Goal: Transaction & Acquisition: Book appointment/travel/reservation

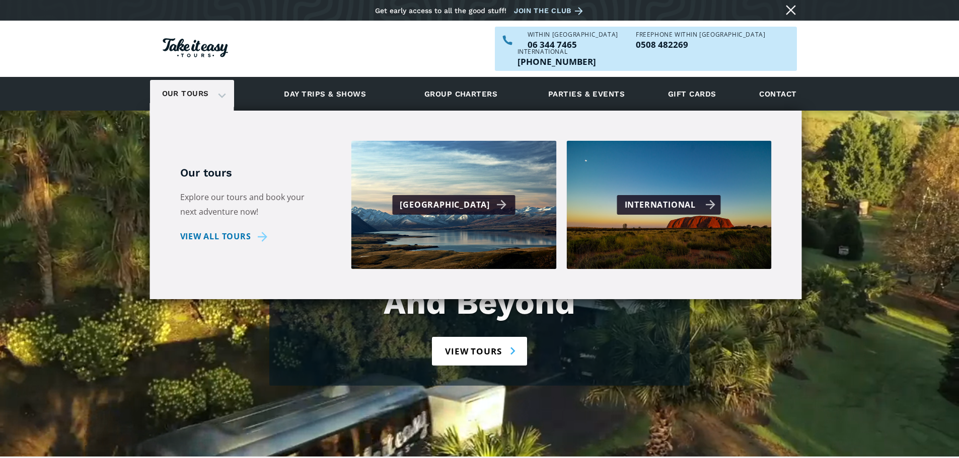
click at [637, 198] on div "International" at bounding box center [670, 205] width 91 height 15
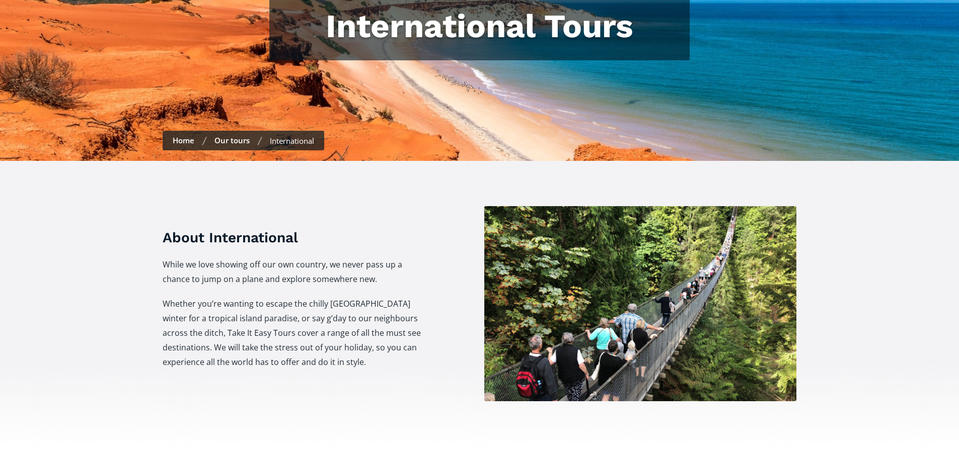
checkbox input "true"
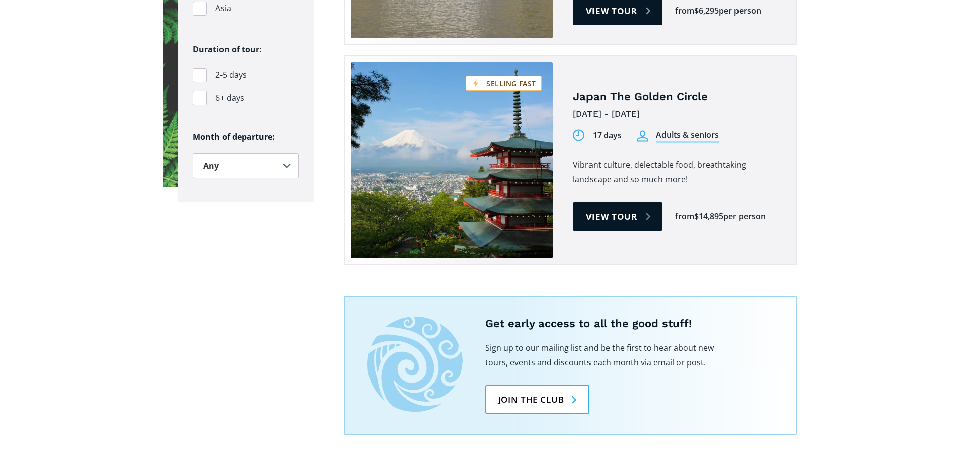
scroll to position [906, 0]
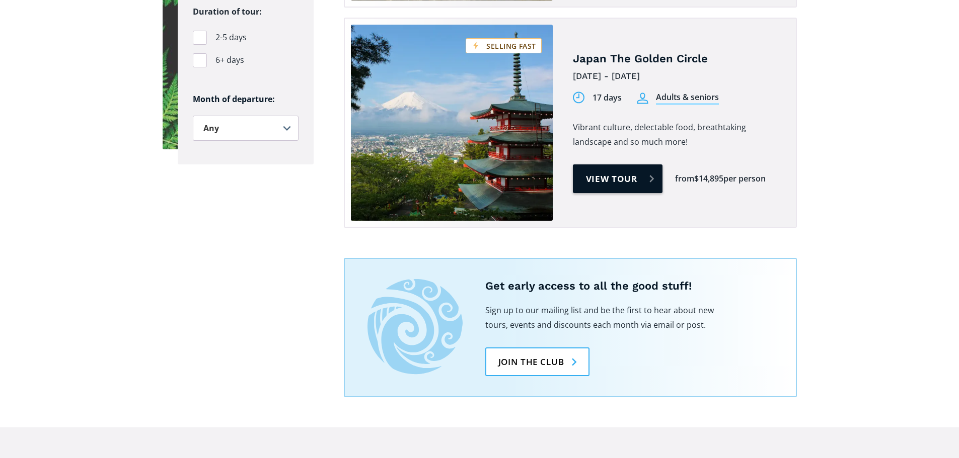
click at [648, 165] on link "View tour" at bounding box center [618, 179] width 90 height 29
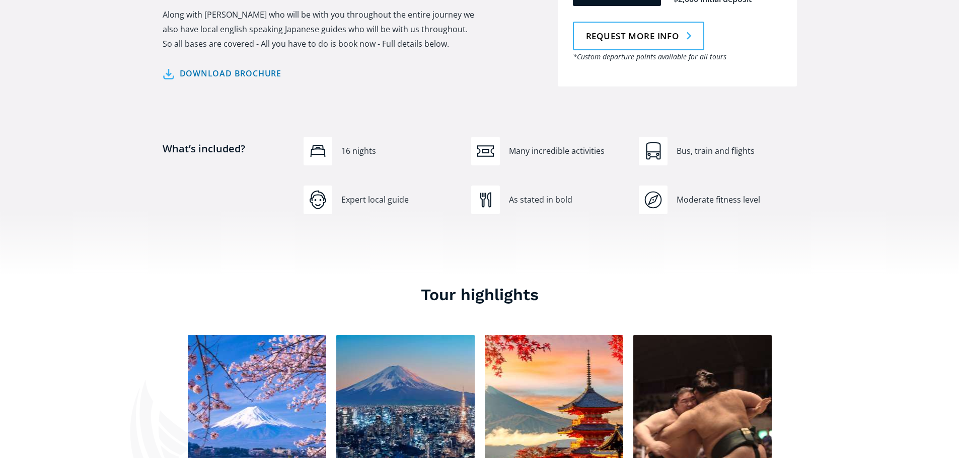
scroll to position [654, 0]
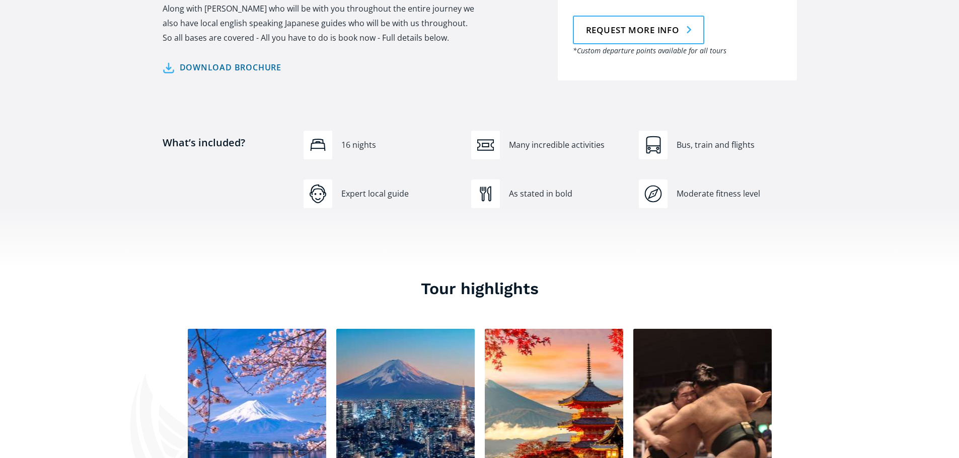
click at [247, 60] on link "Download brochure" at bounding box center [222, 67] width 119 height 15
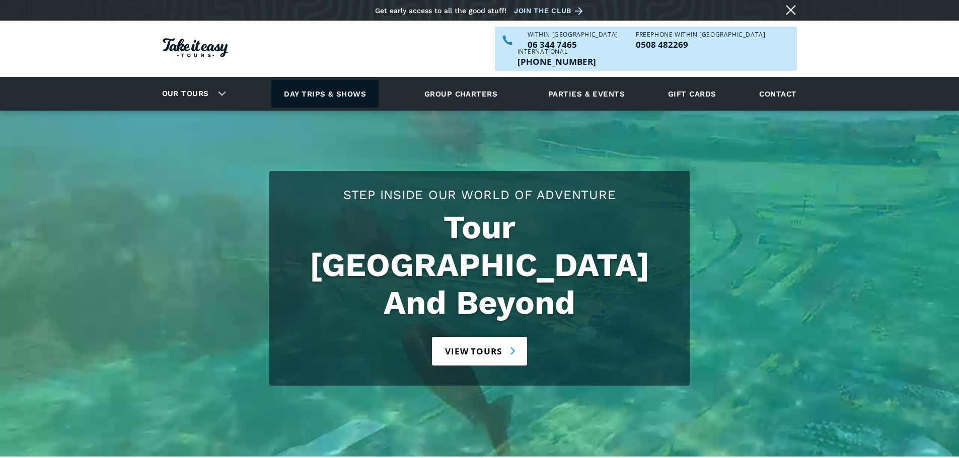
click at [348, 81] on link "Day trips & shows" at bounding box center [324, 94] width 107 height 28
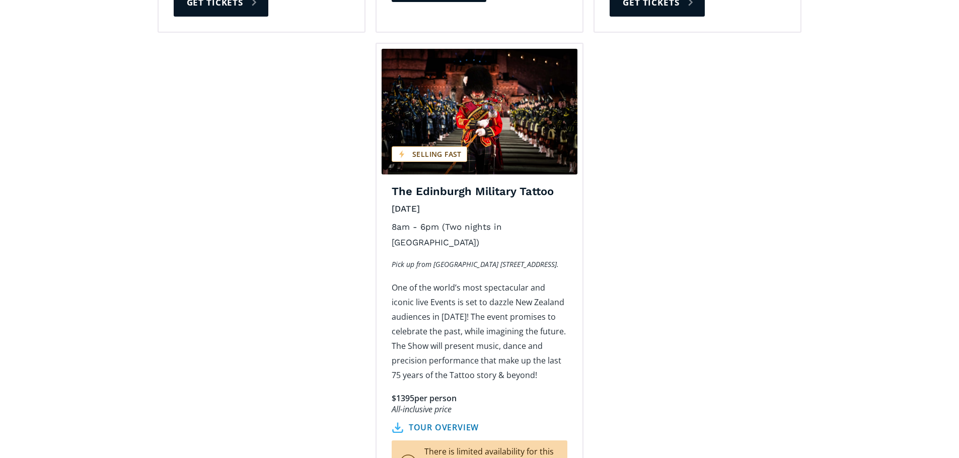
scroll to position [1560, 0]
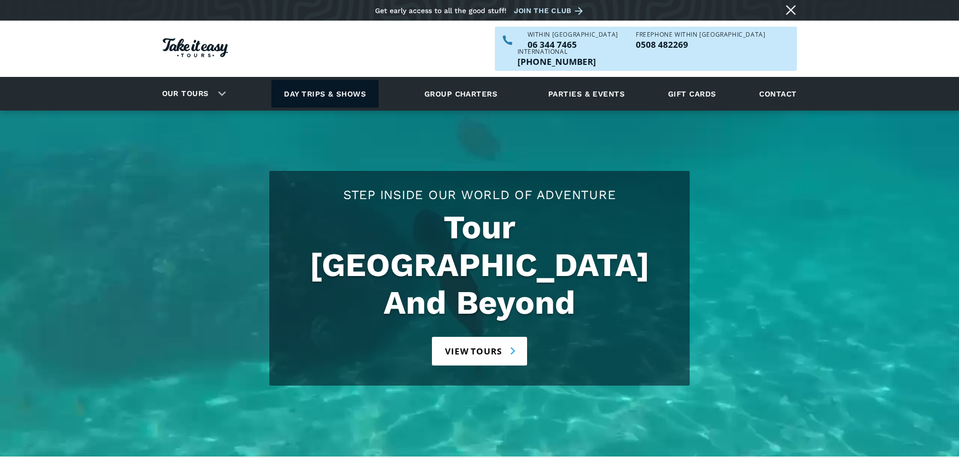
click at [326, 80] on link "Day trips & shows" at bounding box center [324, 94] width 107 height 28
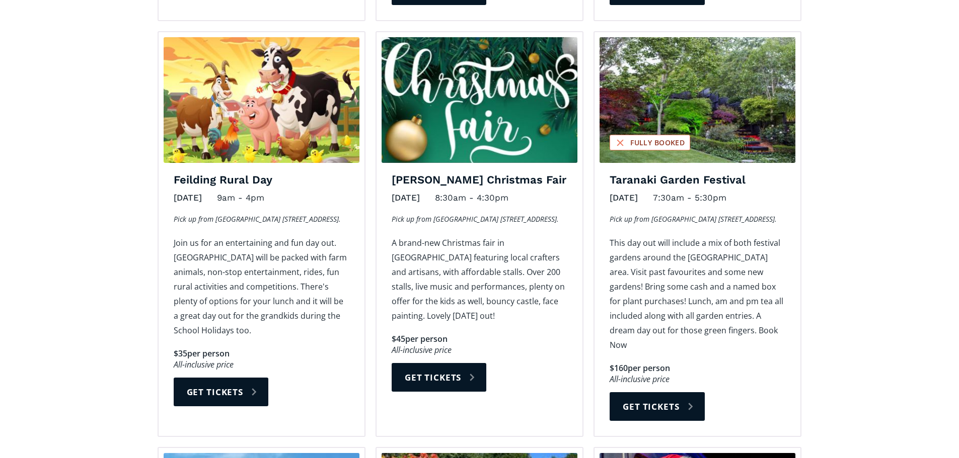
scroll to position [1107, 0]
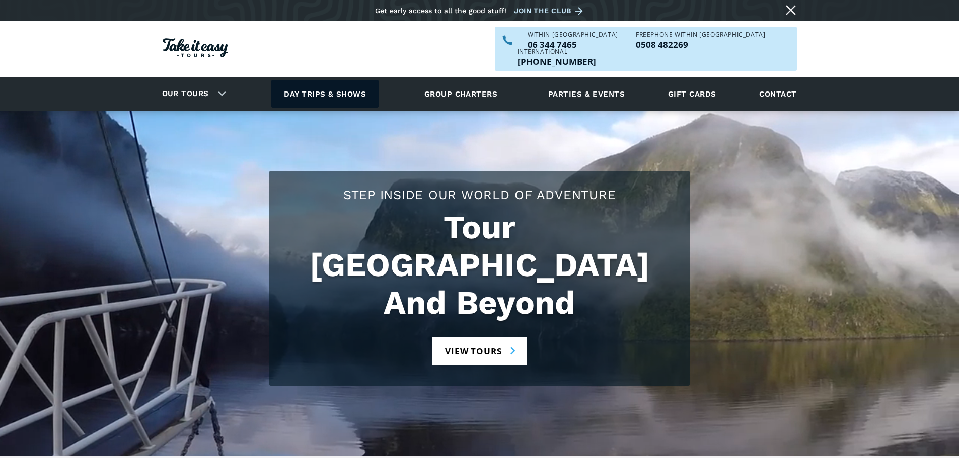
click at [344, 80] on link "Day trips & shows" at bounding box center [324, 94] width 107 height 28
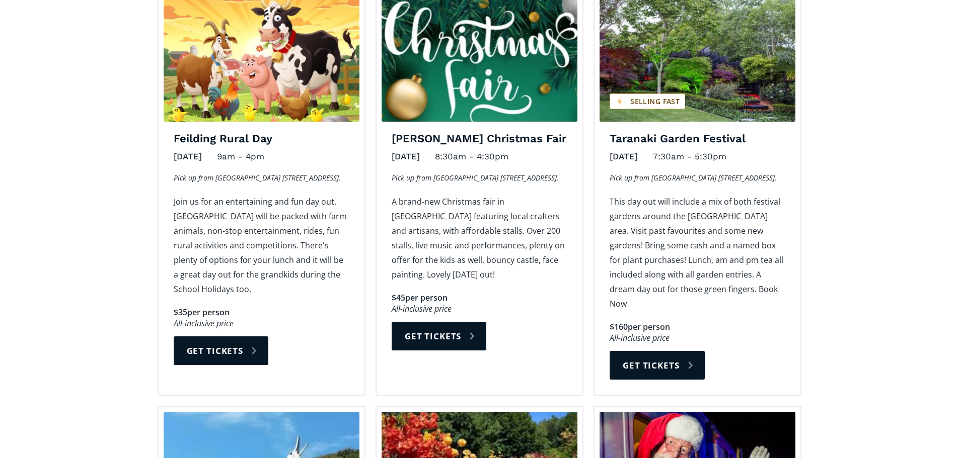
scroll to position [1208, 0]
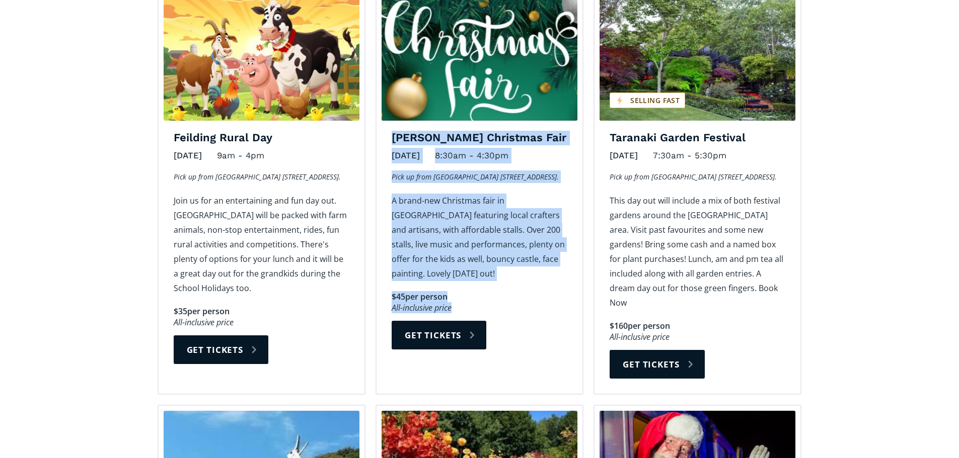
drag, startPoint x: 457, startPoint y: 274, endPoint x: 386, endPoint y: 110, distance: 178.1
click at [386, 131] on div "[PERSON_NAME] Christmas Fair [DATE] 8:30am - 4:30pm Pick up from [GEOGRAPHIC_DA…" at bounding box center [479, 248] width 206 height 234
copy div "Levin's Christmas Fair November 1, 2025 8:30am - 4:30pm Pick up from Wanganui R…"
click at [456, 321] on link "Get tickets" at bounding box center [439, 335] width 95 height 29
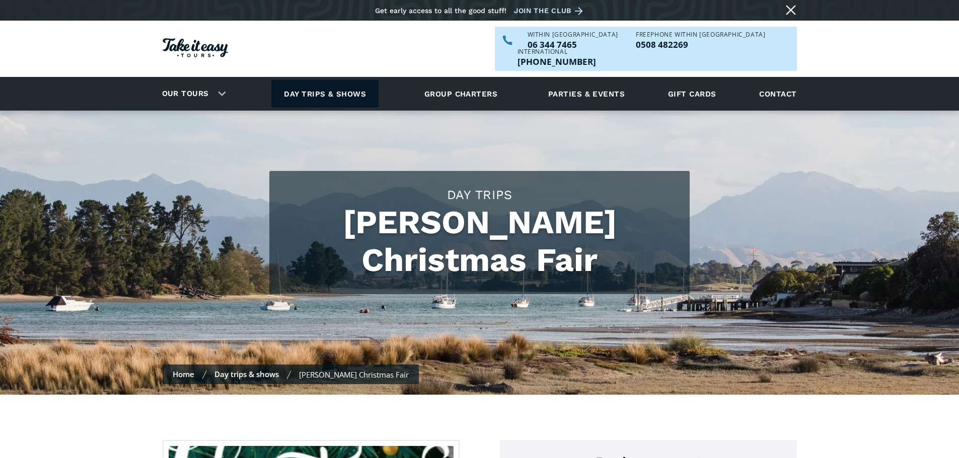
click at [354, 80] on link "Day trips & shows" at bounding box center [324, 94] width 107 height 28
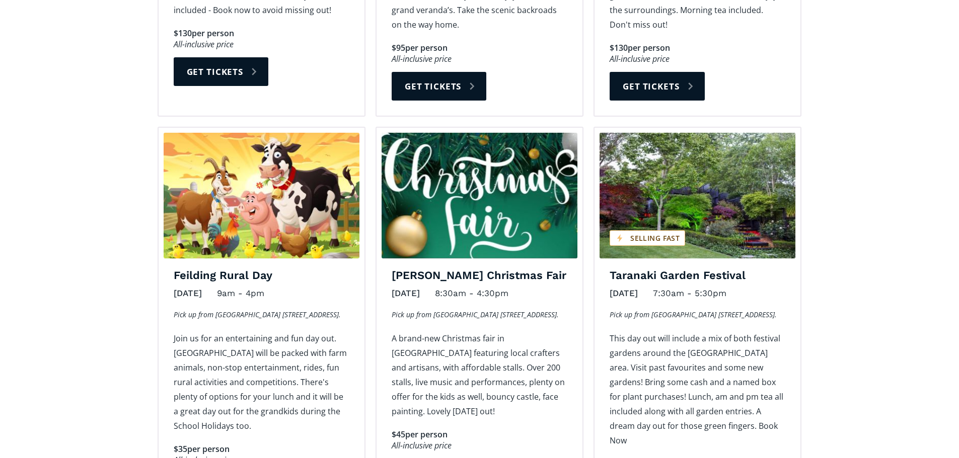
scroll to position [1157, 0]
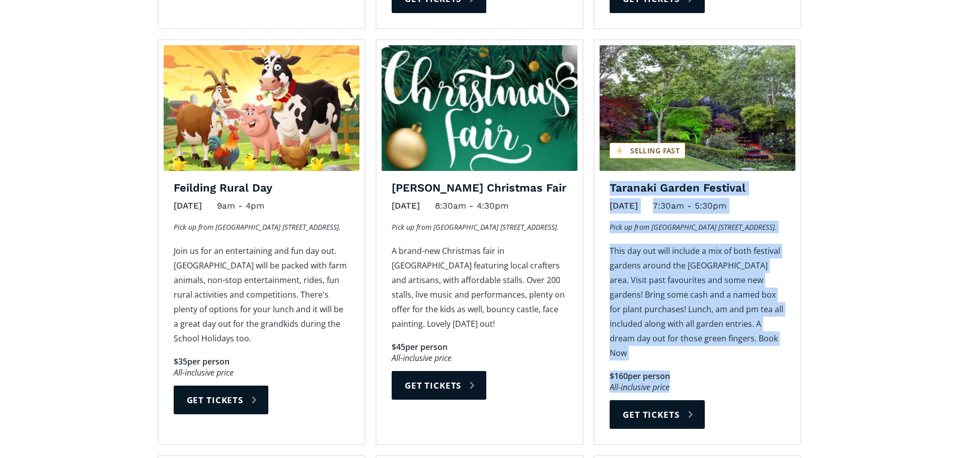
drag, startPoint x: 673, startPoint y: 341, endPoint x: 605, endPoint y: 161, distance: 192.8
click at [605, 181] on div "Taranaki Garden Festival November 8, 2025 7:30am - 5:30pm Pick up from Wanganui…" at bounding box center [697, 312] width 206 height 263
copy div "Taranaki Garden Festival November 8, 2025 7:30am - 5:30pm Pick up from Wanganui…"
click at [654, 401] on link "Get tickets" at bounding box center [656, 415] width 95 height 29
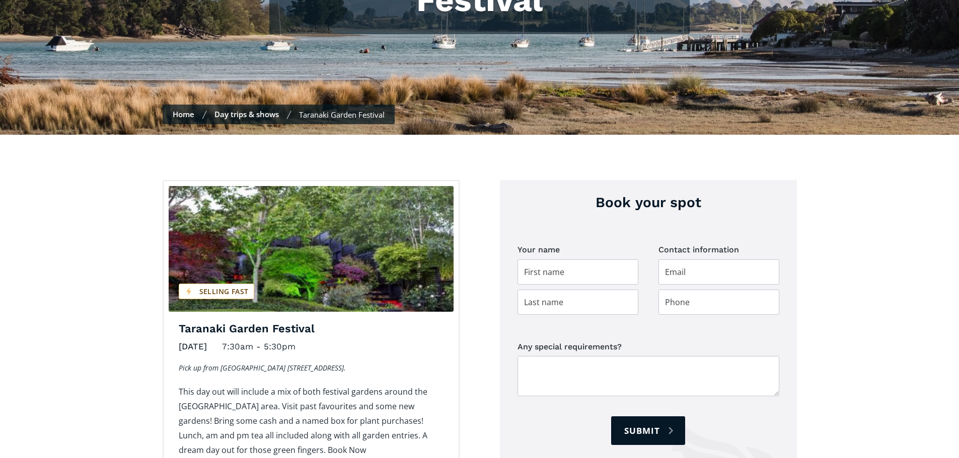
scroll to position [252, 0]
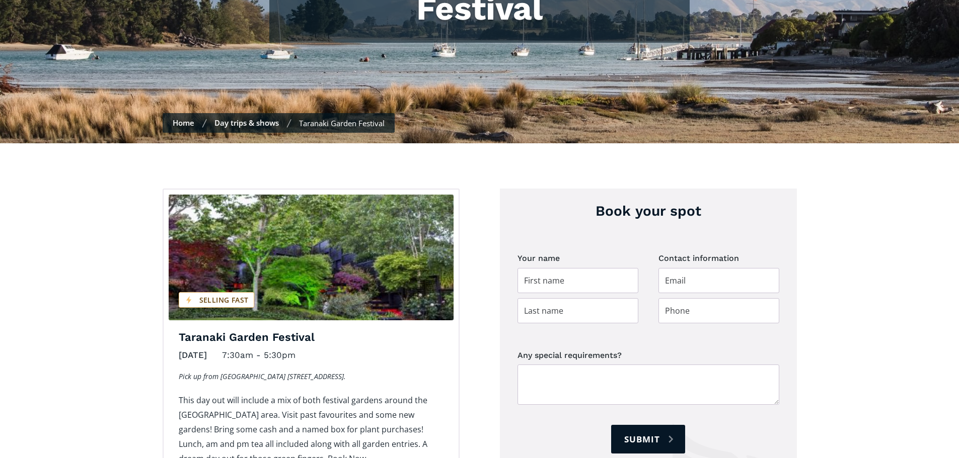
click at [250, 118] on link "Day trips & shows" at bounding box center [246, 123] width 64 height 10
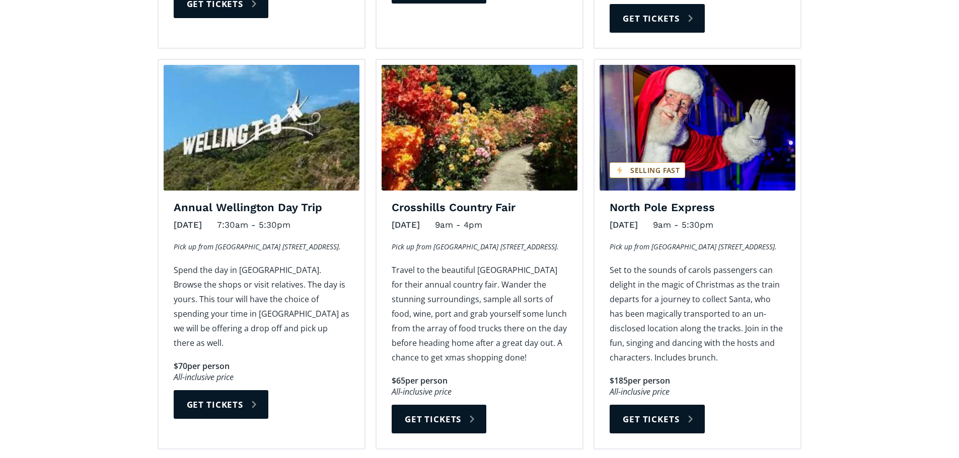
scroll to position [1560, 0]
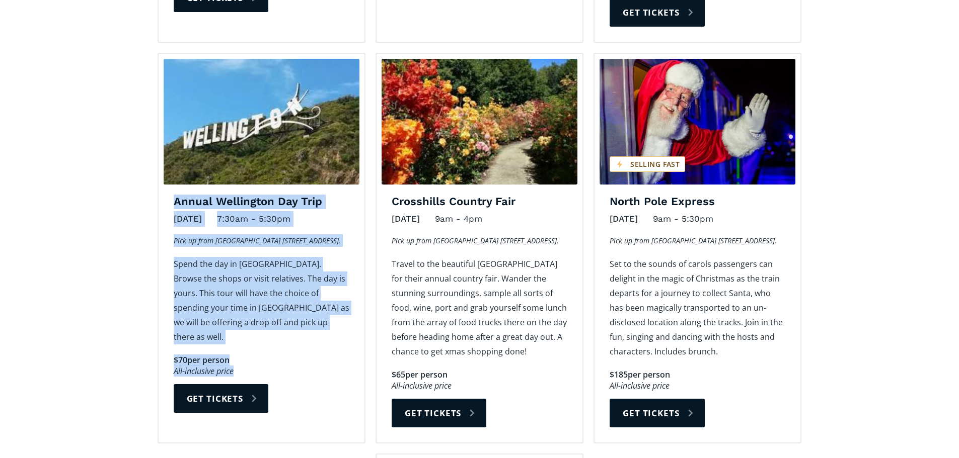
drag, startPoint x: 235, startPoint y: 309, endPoint x: 176, endPoint y: 160, distance: 161.1
click at [176, 195] on div "Annual Wellington Day Trip [DATE] 7:30am - 5:30pm Pick up from [GEOGRAPHIC_DATA…" at bounding box center [262, 312] width 206 height 234
copy div "Annual Wellington Day Trip [DATE] 7:30am - 5:30pm Pick up from [GEOGRAPHIC_DATA…"
click at [226, 384] on link "Get tickets" at bounding box center [221, 398] width 95 height 29
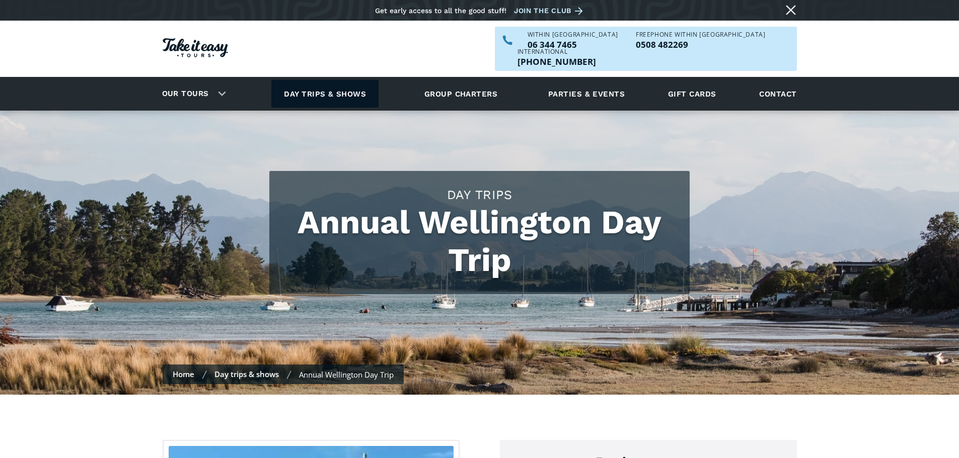
click at [344, 80] on link "Day trips & shows" at bounding box center [324, 94] width 107 height 28
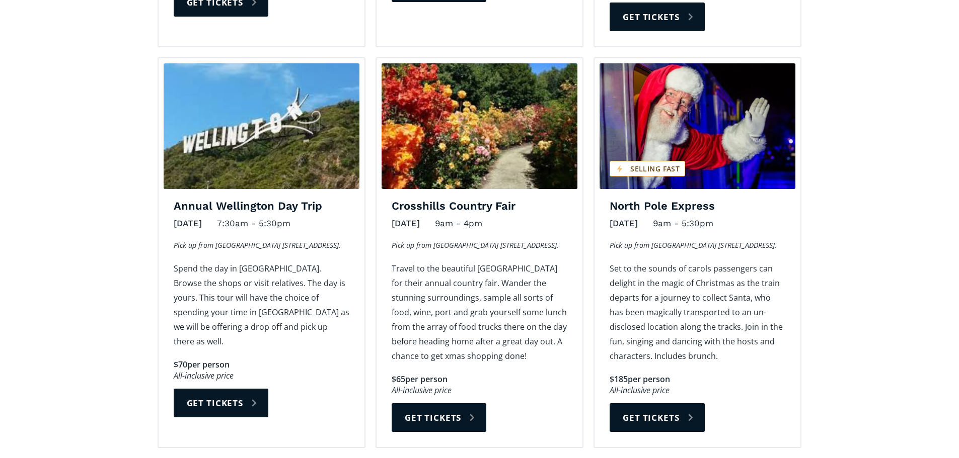
scroll to position [1610, 0]
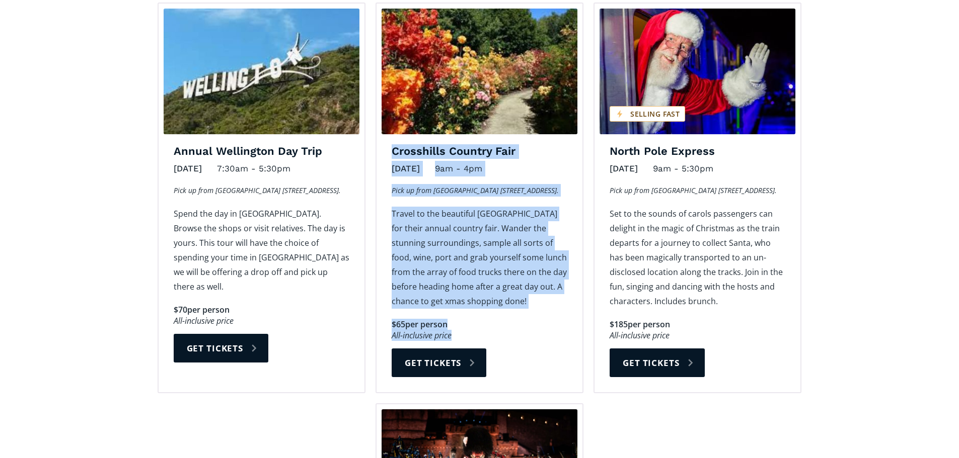
drag, startPoint x: 452, startPoint y: 288, endPoint x: 389, endPoint y: 108, distance: 190.8
click at [389, 144] on div "Crosshills Country Fair November 15, 2025 9am - 4pm Pick up from Wanganui Racec…" at bounding box center [479, 268] width 206 height 249
copy div "Crosshills Country Fair November 15, 2025 9am - 4pm Pick up from Wanganui Racec…"
click at [470, 349] on link "Get tickets" at bounding box center [439, 363] width 95 height 29
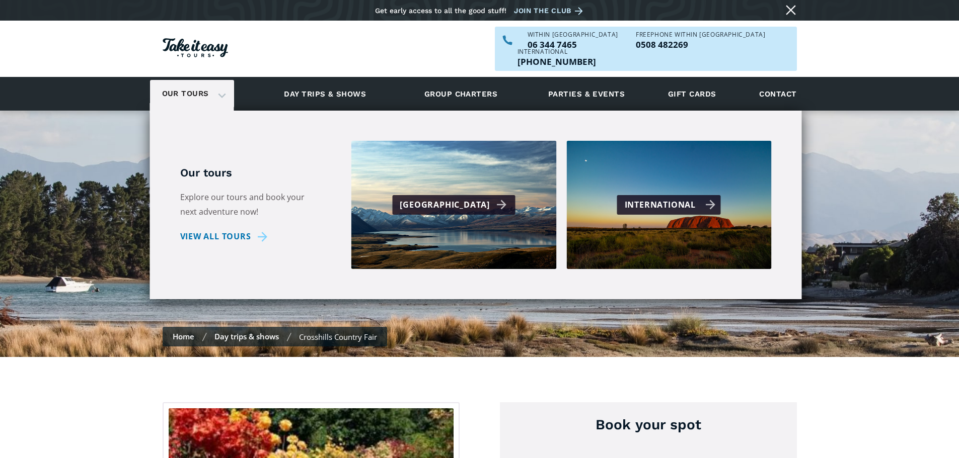
click at [675, 198] on div "International" at bounding box center [670, 205] width 91 height 15
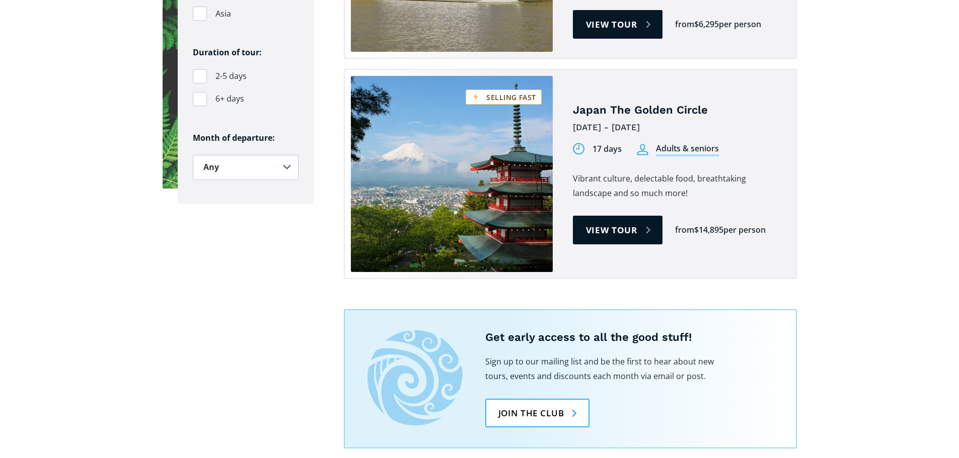
scroll to position [856, 0]
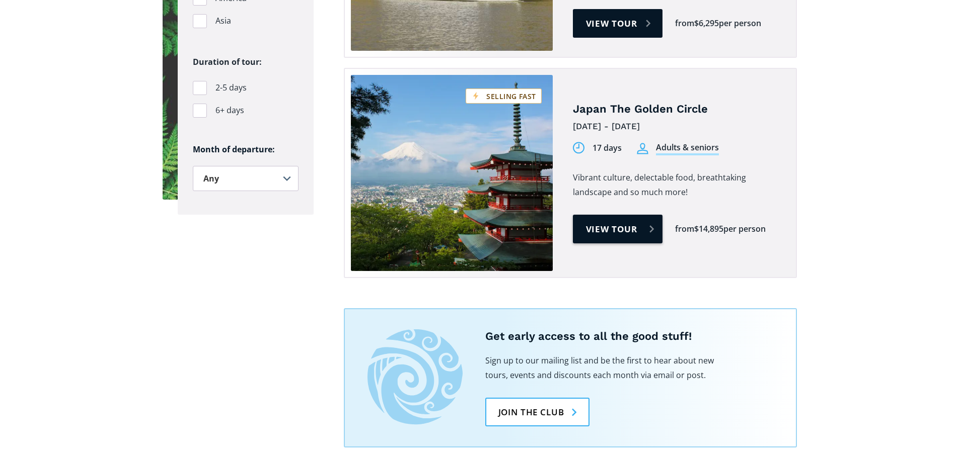
click at [608, 215] on link "View tour" at bounding box center [618, 229] width 90 height 29
